Goal: Communication & Community: Ask a question

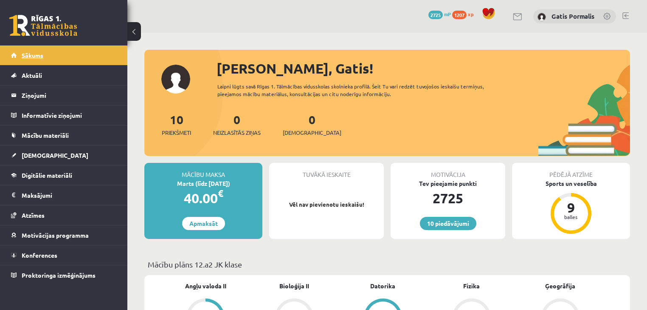
click at [70, 56] on link "Sākums" at bounding box center [64, 55] width 106 height 20
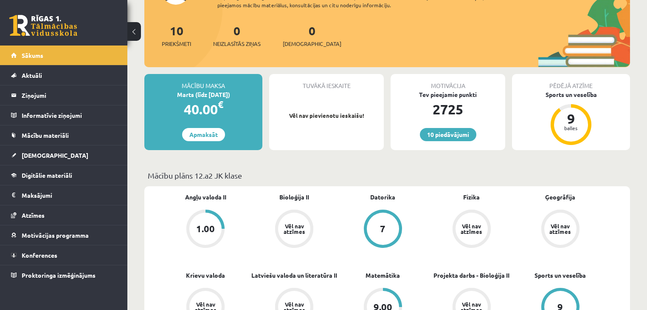
scroll to position [136, 0]
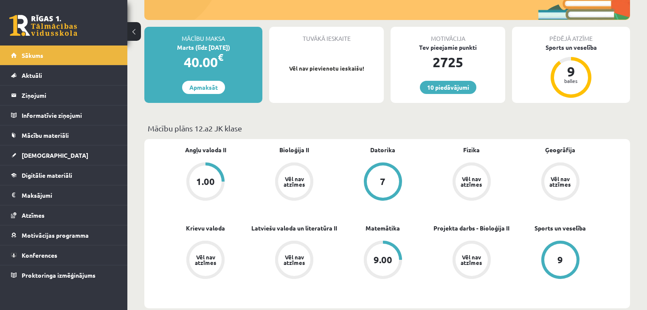
click at [198, 180] on div "1.00" at bounding box center [205, 181] width 19 height 9
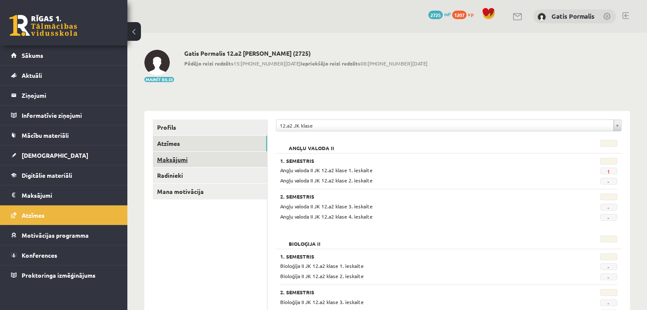
click at [176, 161] on link "Maksājumi" at bounding box center [210, 160] width 114 height 16
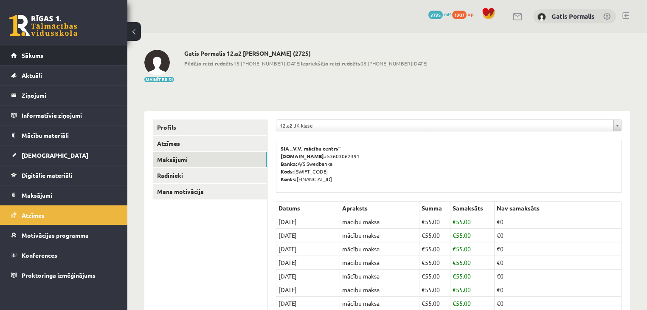
click at [121, 56] on li "Sākums" at bounding box center [63, 55] width 127 height 20
click at [114, 56] on link "Sākums" at bounding box center [64, 55] width 106 height 20
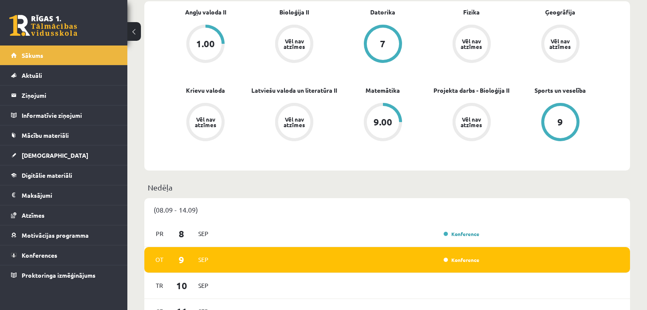
scroll to position [272, 0]
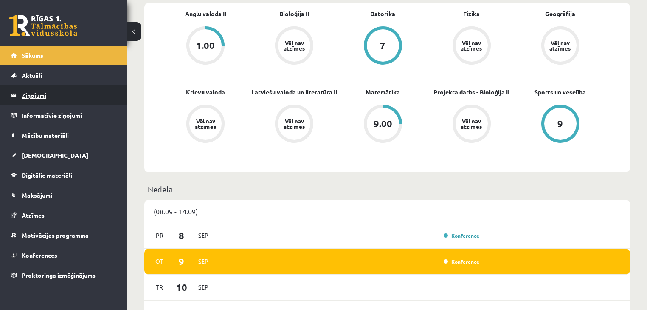
click at [75, 95] on legend "Ziņojumi 0" at bounding box center [69, 95] width 95 height 20
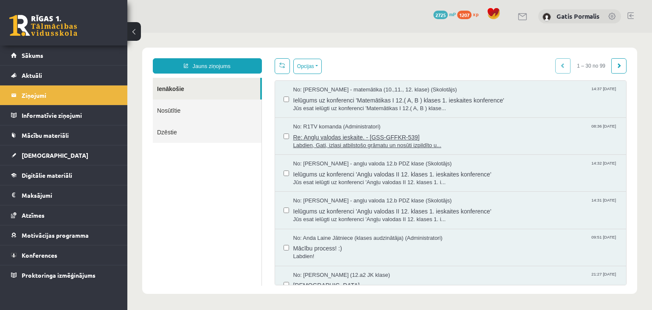
click at [333, 129] on span "No: R1TV komanda (Administratori)" at bounding box center [336, 127] width 87 height 8
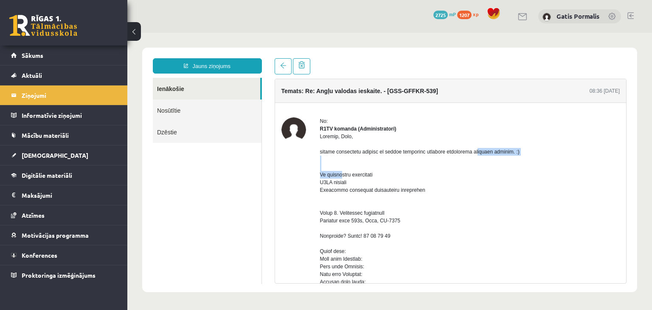
drag, startPoint x: 442, startPoint y: 160, endPoint x: 492, endPoint y: 164, distance: 50.3
click at [492, 164] on div at bounding box center [470, 312] width 300 height 359
click at [466, 173] on div at bounding box center [470, 312] width 300 height 359
click at [64, 27] on link at bounding box center [43, 25] width 68 height 21
